Goal: Find specific page/section: Find specific page/section

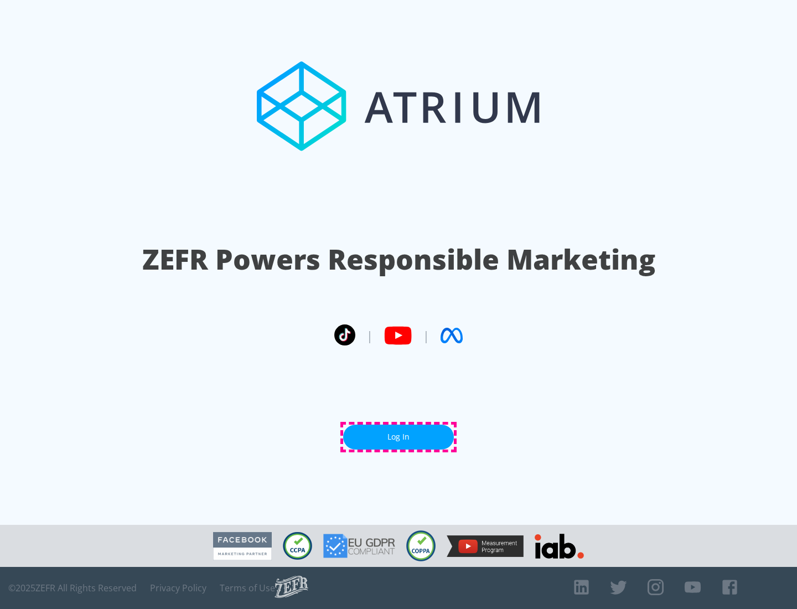
click at [399, 437] on link "Log In" at bounding box center [398, 437] width 111 height 25
